Goal: Complete application form

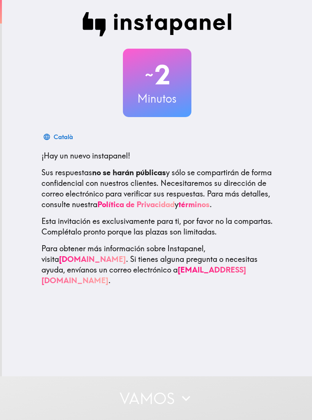
click at [272, 149] on div "Català ¡Hay un nuevo instapanel! Sus respuestas no se harán públicas y sólo se …" at bounding box center [156, 207] width 243 height 157
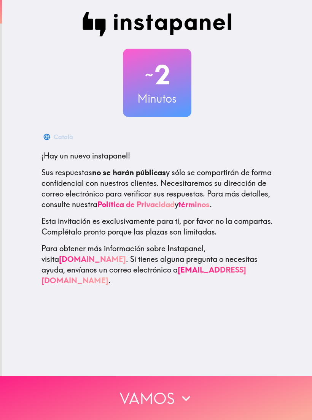
click at [228, 389] on button "Vamos" at bounding box center [156, 398] width 312 height 44
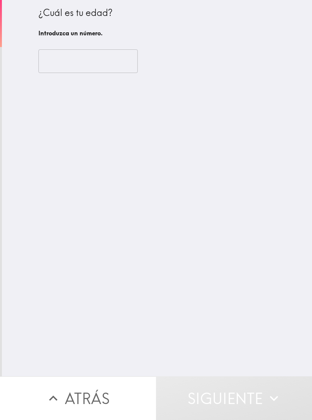
click at [95, 56] on input "number" at bounding box center [87, 61] width 99 height 24
click at [64, 63] on input "number" at bounding box center [87, 61] width 99 height 24
click at [77, 57] on input "number" at bounding box center [87, 61] width 99 height 24
click at [87, 59] on input "number" at bounding box center [87, 61] width 99 height 24
click at [63, 66] on input "number" at bounding box center [87, 61] width 99 height 24
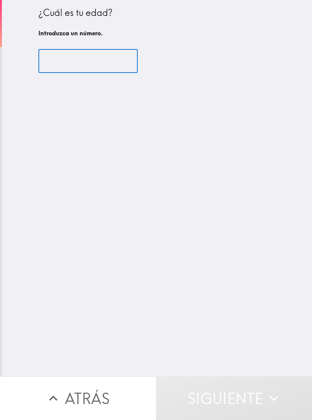
click at [63, 66] on input "number" at bounding box center [87, 61] width 99 height 24
click at [51, 62] on input "number" at bounding box center [87, 61] width 99 height 24
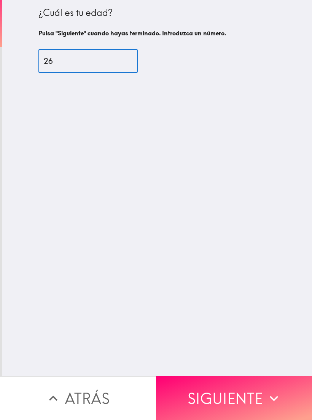
click at [75, 65] on input "26" at bounding box center [87, 61] width 99 height 24
click at [57, 55] on input "26" at bounding box center [87, 61] width 99 height 24
click at [75, 65] on input "26" at bounding box center [87, 61] width 99 height 24
click at [87, 59] on input "26" at bounding box center [87, 61] width 99 height 24
click at [86, 59] on input "26" at bounding box center [87, 61] width 99 height 24
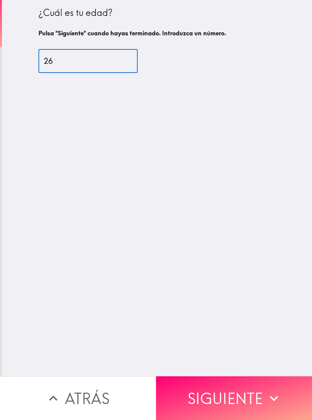
click at [75, 57] on input "26" at bounding box center [87, 61] width 99 height 24
click at [156, 106] on div "¿Cuál es tu edad? Pulsa "Siguiente" cuando hayas terminado. Introduzca un númer…" at bounding box center [157, 188] width 310 height 376
click at [109, 61] on input "26" at bounding box center [87, 61] width 99 height 24
type input "2"
type input "1"
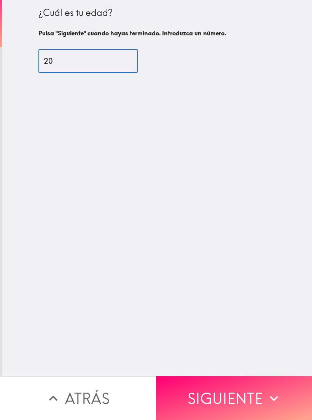
click at [269, 255] on div "¿Cuál es tu edad? Pulsa "Siguiente" cuando hayas terminado. Introduzca un númer…" at bounding box center [157, 188] width 310 height 376
click at [91, 64] on input "20" at bounding box center [87, 61] width 99 height 24
type input "2"
type input "0"
type input "20"
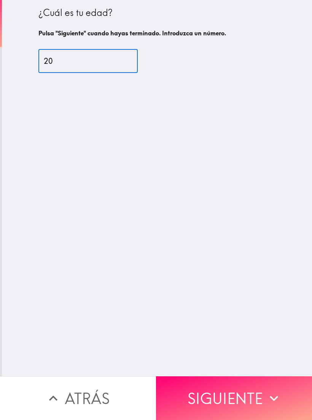
click at [269, 256] on div "¿Cuál es tu edad? Pulsa "Siguiente" cuando hayas terminado. Introduzca un númer…" at bounding box center [157, 188] width 310 height 376
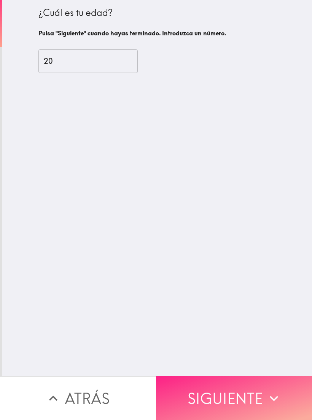
click at [261, 405] on button "Siguiente" at bounding box center [234, 398] width 156 height 44
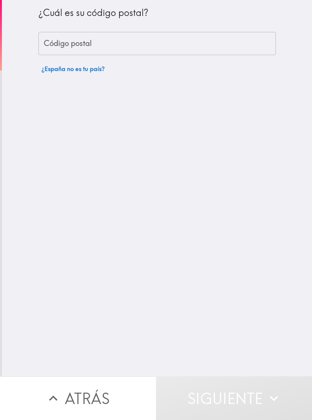
click at [213, 43] on input "Código postal" at bounding box center [156, 44] width 237 height 24
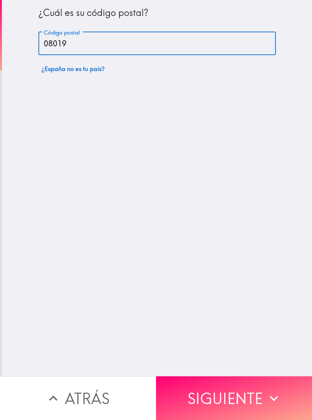
type input "08019"
click at [249, 268] on div "¿Cuál es su código postal? Código postal 08019 Código postal ¿España no es tu p…" at bounding box center [157, 188] width 310 height 376
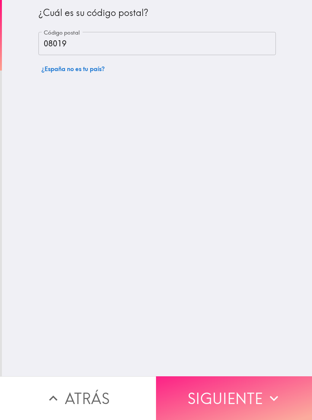
click at [254, 397] on button "Siguiente" at bounding box center [234, 398] width 156 height 44
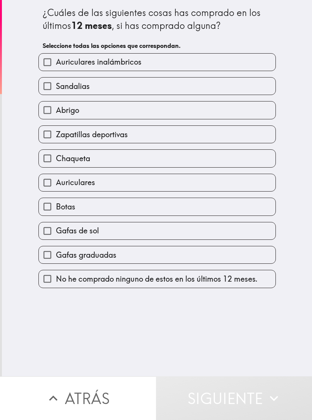
click at [209, 64] on label "Auriculares inalámbricos" at bounding box center [157, 62] width 236 height 17
click at [56, 64] on input "Auriculares inalámbricos" at bounding box center [47, 62] width 17 height 17
checkbox input "true"
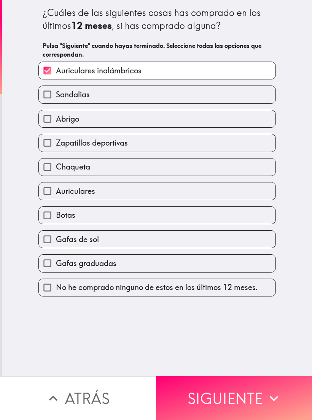
click at [195, 97] on label "Sandalias" at bounding box center [157, 94] width 236 height 17
click at [56, 97] on input "Sandalias" at bounding box center [47, 94] width 17 height 17
checkbox input "true"
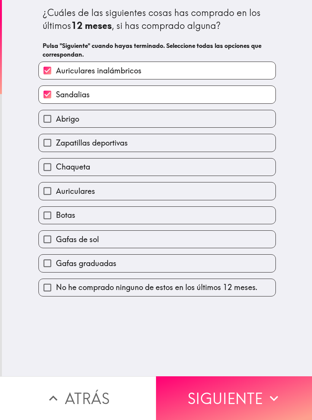
click at [231, 188] on label "Auriculares" at bounding box center [157, 190] width 236 height 17
click at [56, 188] on input "Auriculares" at bounding box center [47, 190] width 17 height 17
checkbox input "true"
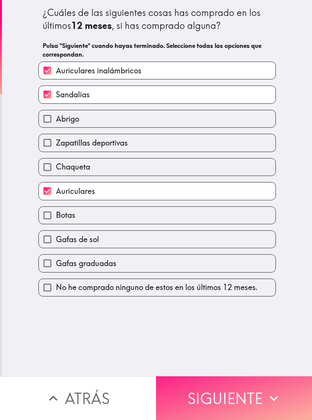
click at [271, 394] on icon "button" at bounding box center [273, 398] width 17 height 17
